Goal: Download file/media

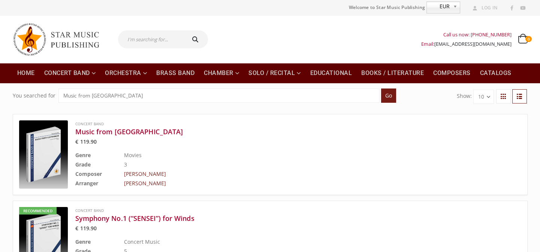
click at [76, 42] on img at bounding box center [60, 39] width 94 height 40
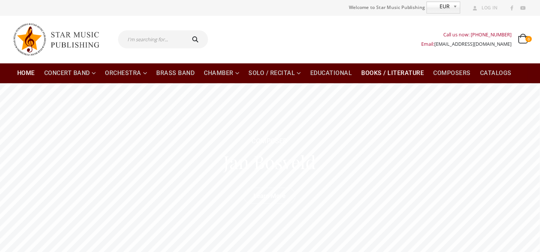
click at [406, 76] on link "Books / Literature" at bounding box center [393, 73] width 72 height 20
click at [500, 76] on link "Catalogs" at bounding box center [495, 73] width 40 height 20
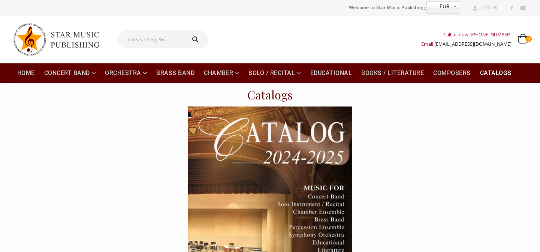
click at [287, 154] on img at bounding box center [270, 222] width 164 height 232
